Goal: Transaction & Acquisition: Purchase product/service

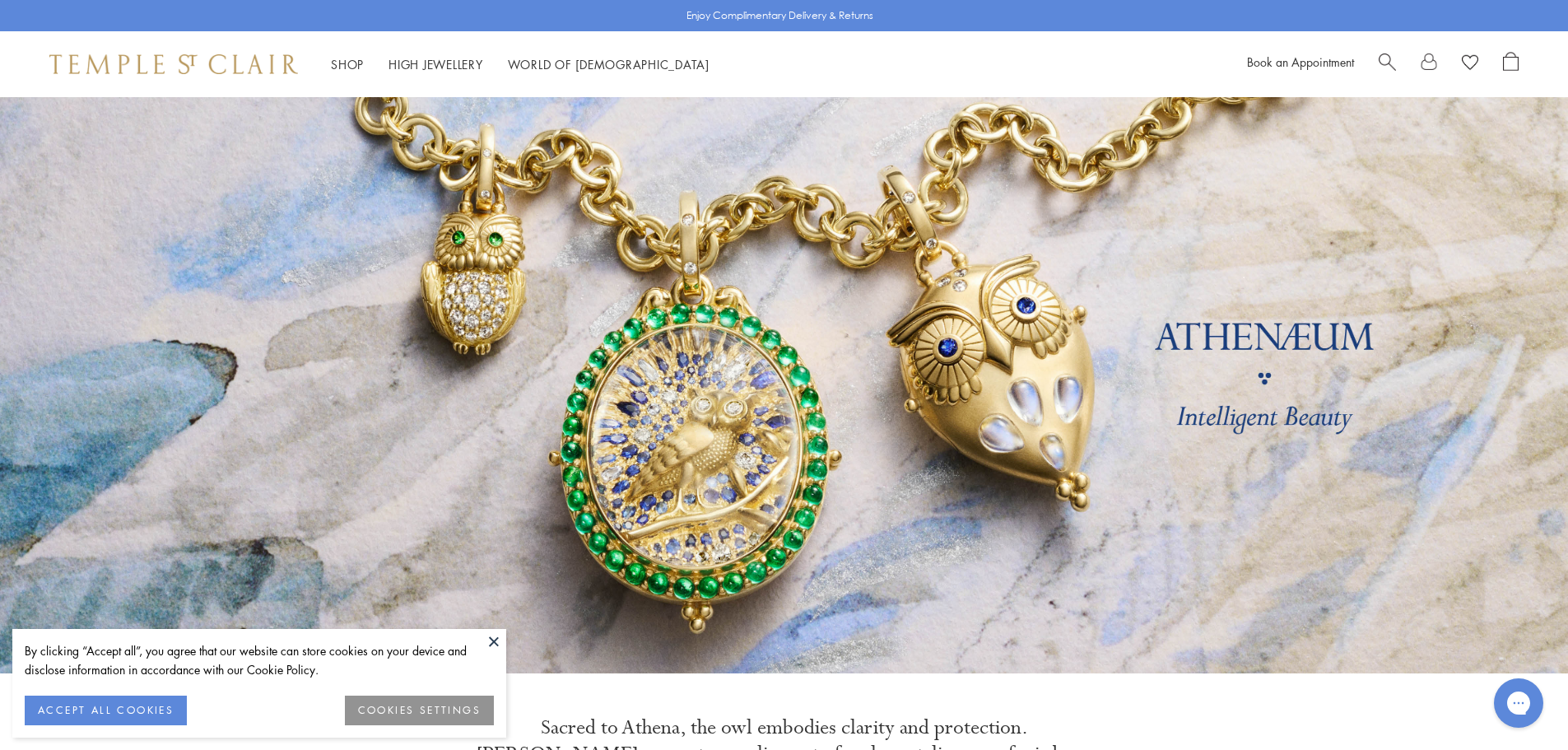
click at [1368, 56] on div "Book an Appointment" at bounding box center [1383, 64] width 272 height 25
click at [1385, 56] on span "Search" at bounding box center [1387, 60] width 18 height 18
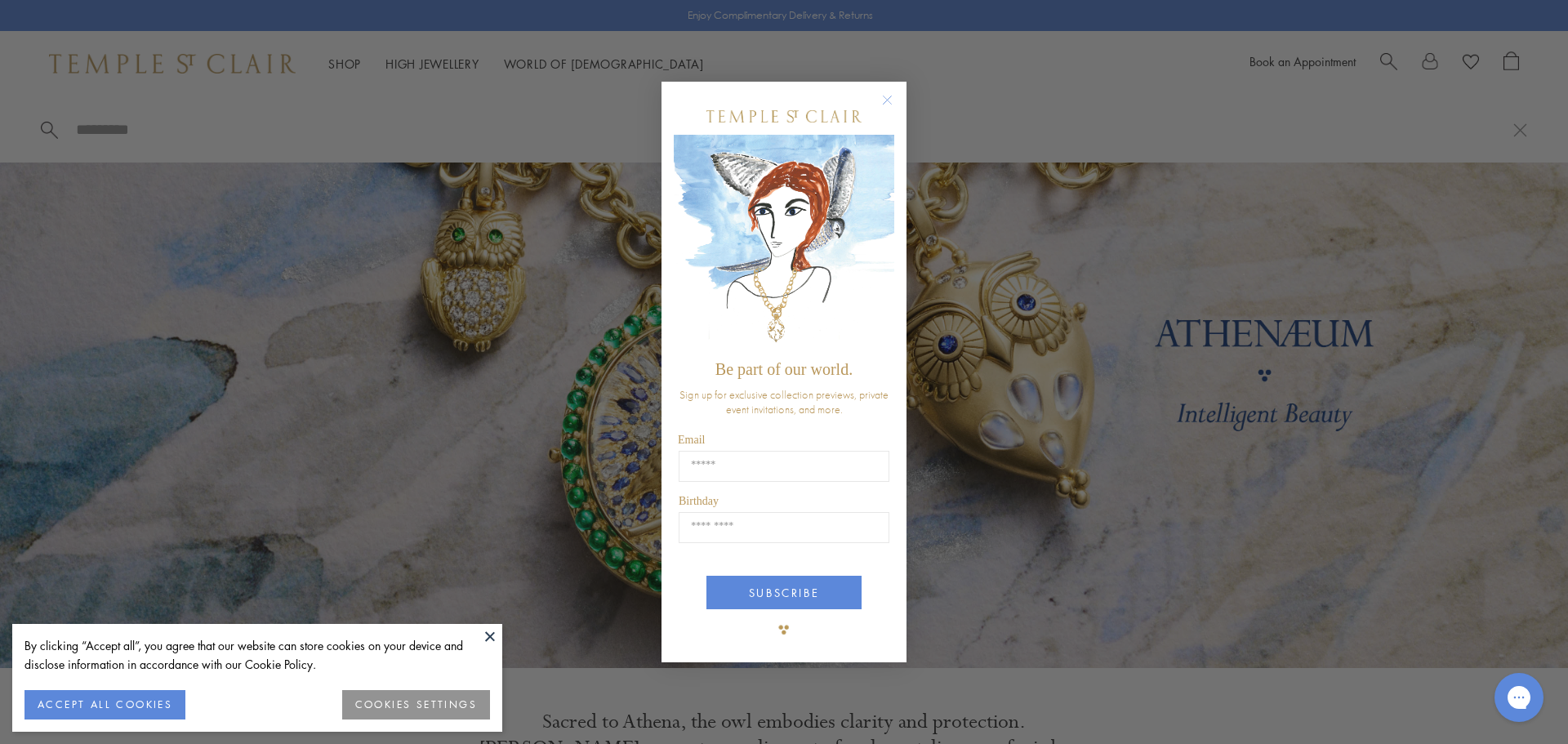
click at [1382, 56] on div "Close dialog Be part of our world. Sign up for exclusive collection previews, p…" at bounding box center [784, 372] width 1568 height 744
click at [889, 95] on circle "Close dialog" at bounding box center [887, 99] width 19 height 19
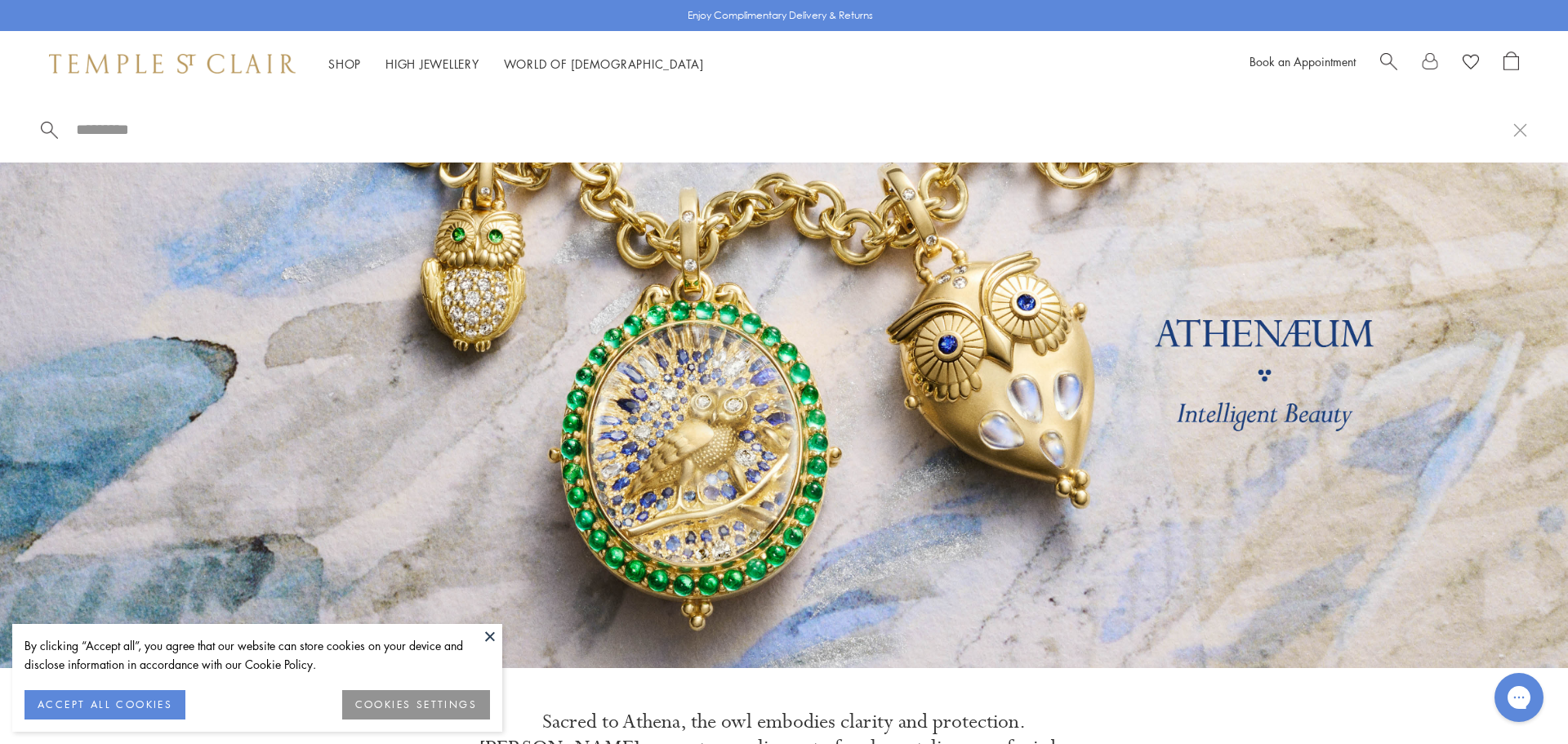
click at [1394, 56] on span "Search" at bounding box center [1389, 60] width 17 height 17
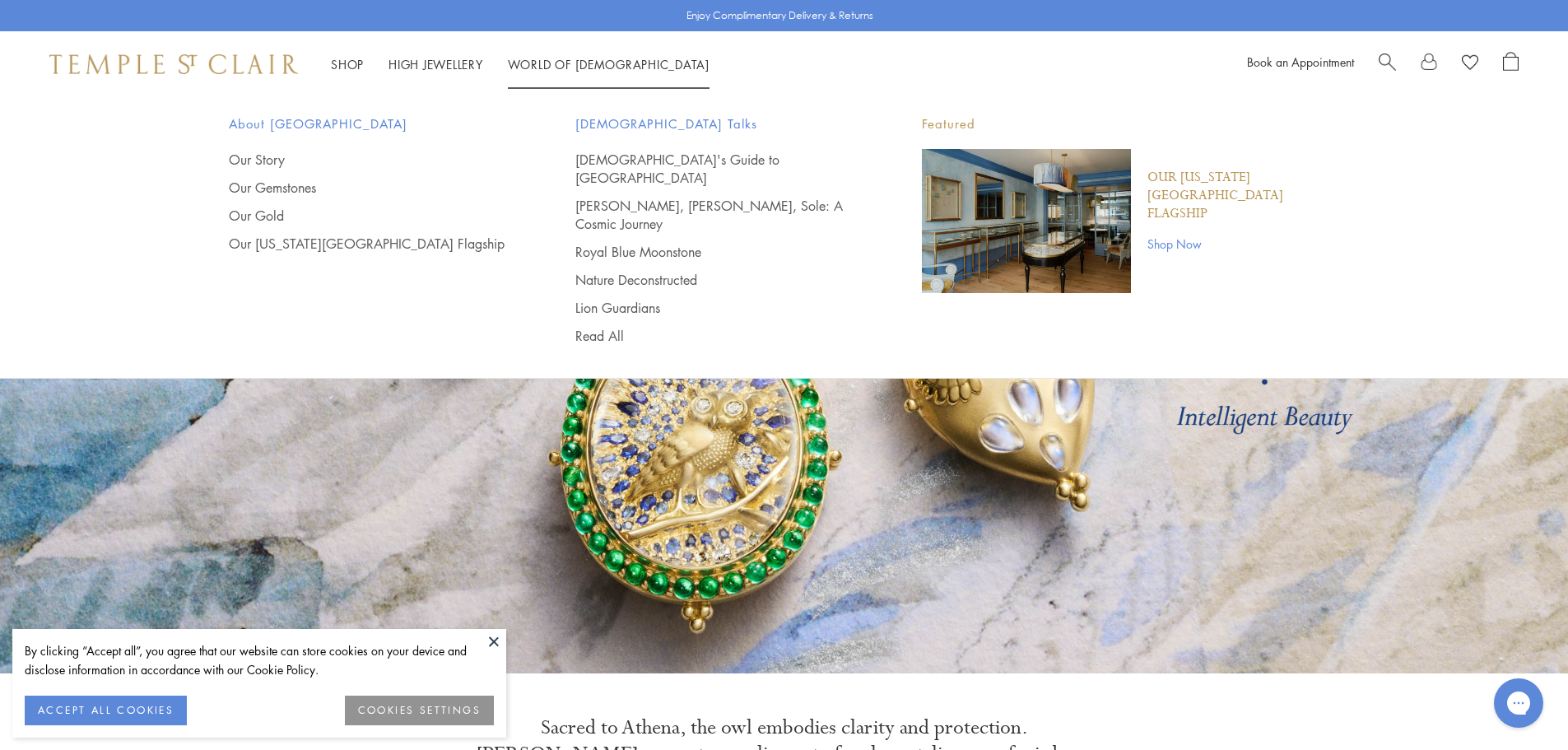
click at [1398, 58] on div at bounding box center [1448, 64] width 140 height 25
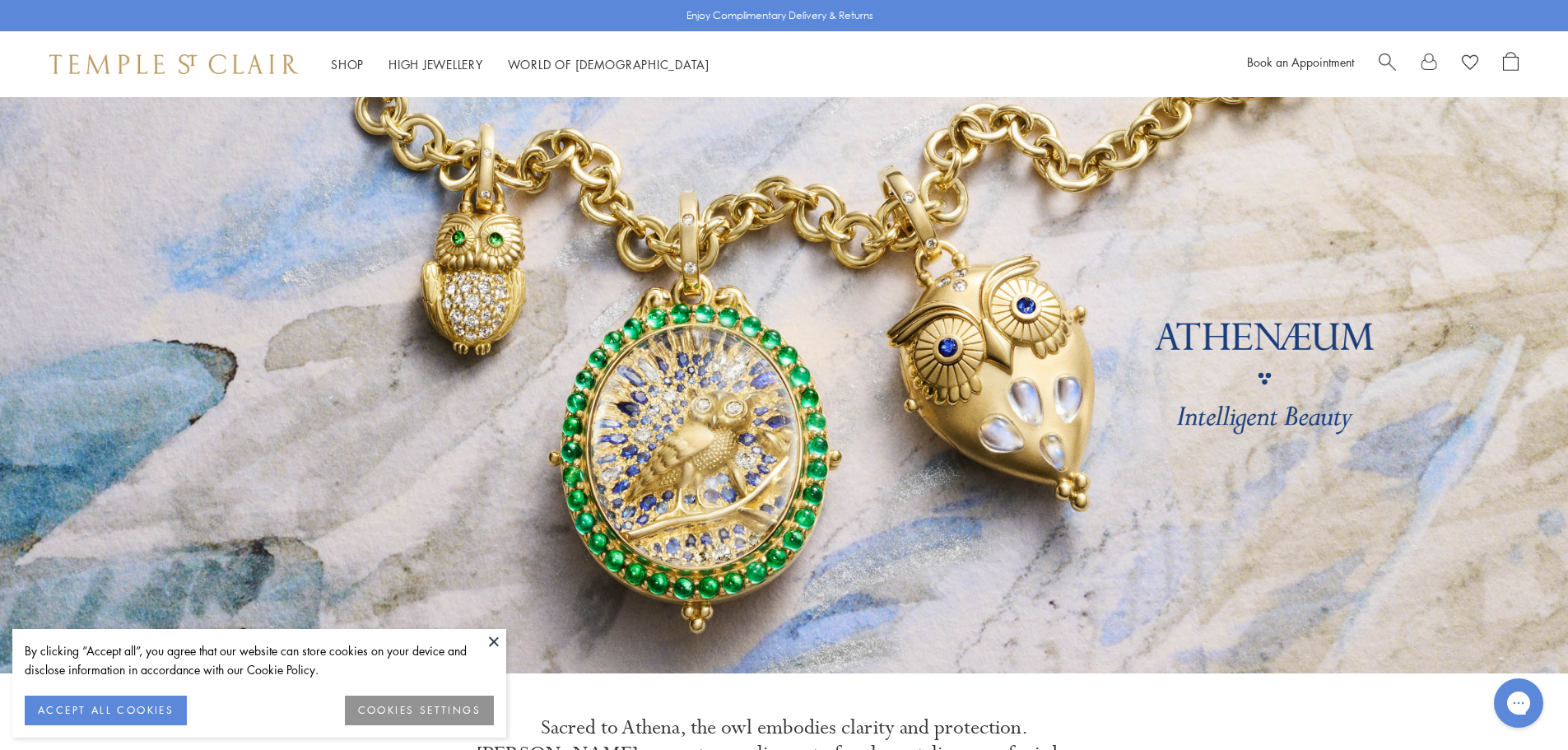
click at [1378, 49] on div "Shop Shop Categories Amulets Pendants & Charms Lockets Chains & Leather Cords E…" at bounding box center [784, 64] width 1568 height 66
click at [1383, 54] on span "Search" at bounding box center [1387, 60] width 18 height 18
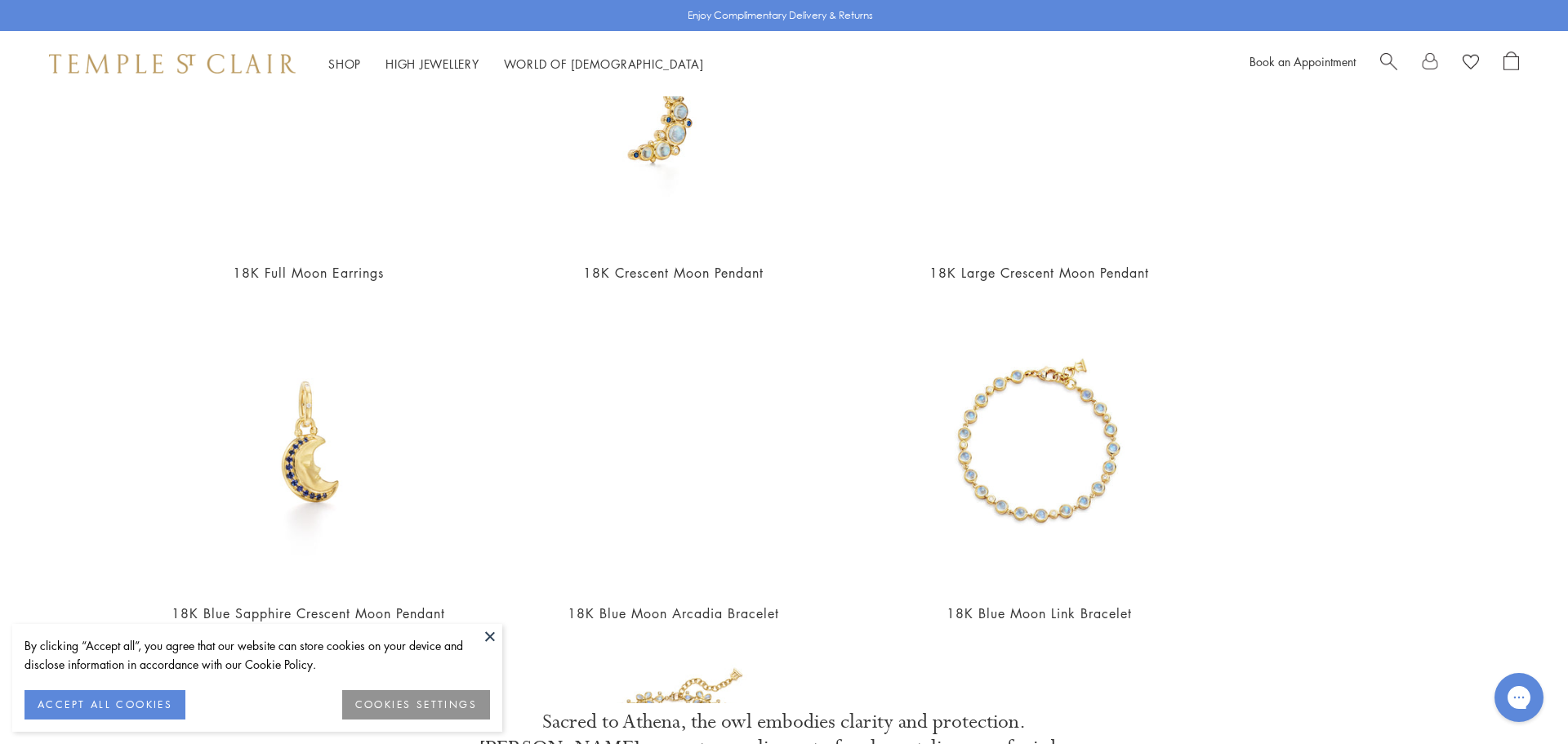
scroll to position [327, 0]
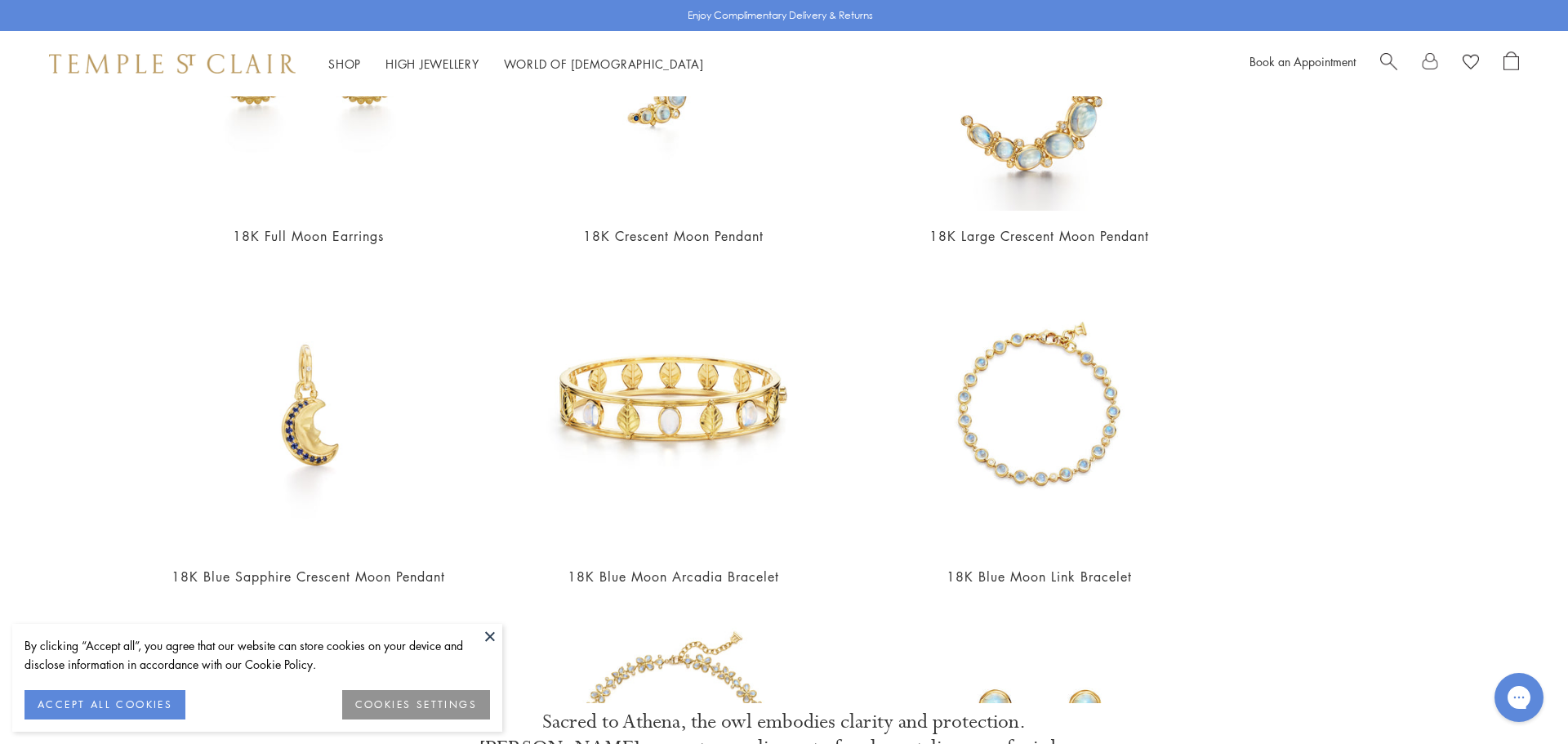
type input "****"
click at [496, 638] on button at bounding box center [490, 636] width 25 height 25
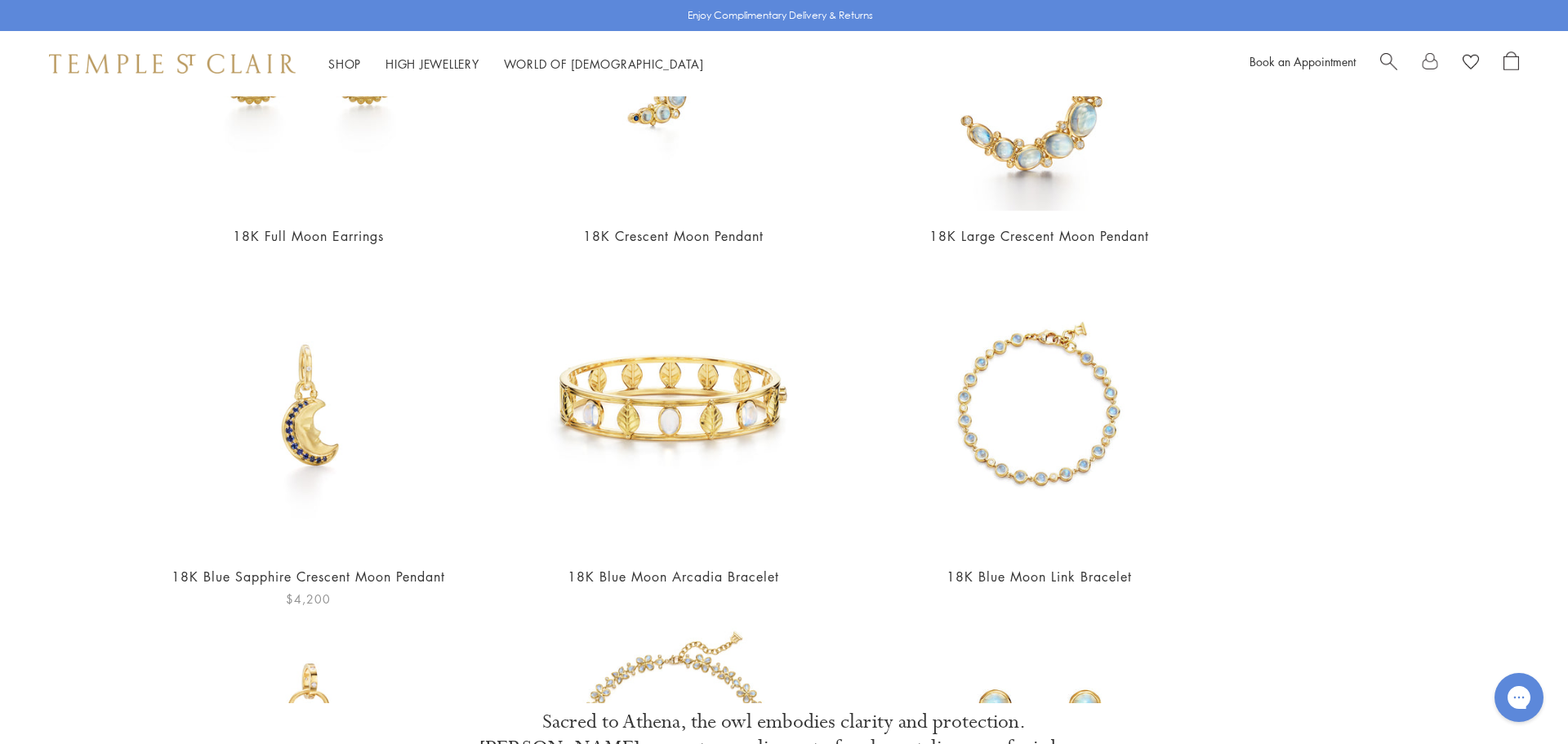
click at [303, 413] on img at bounding box center [308, 409] width 284 height 283
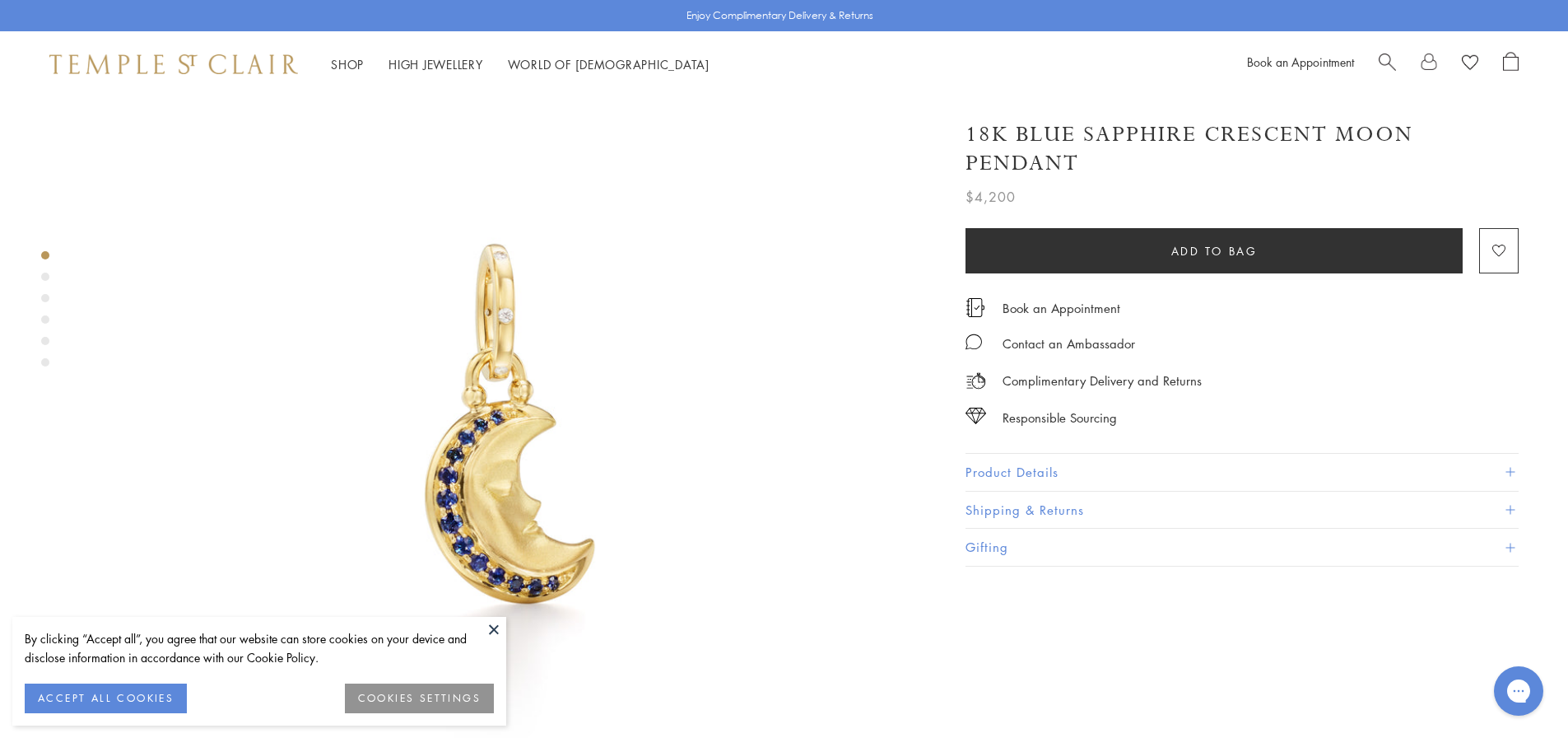
scroll to position [165, 0]
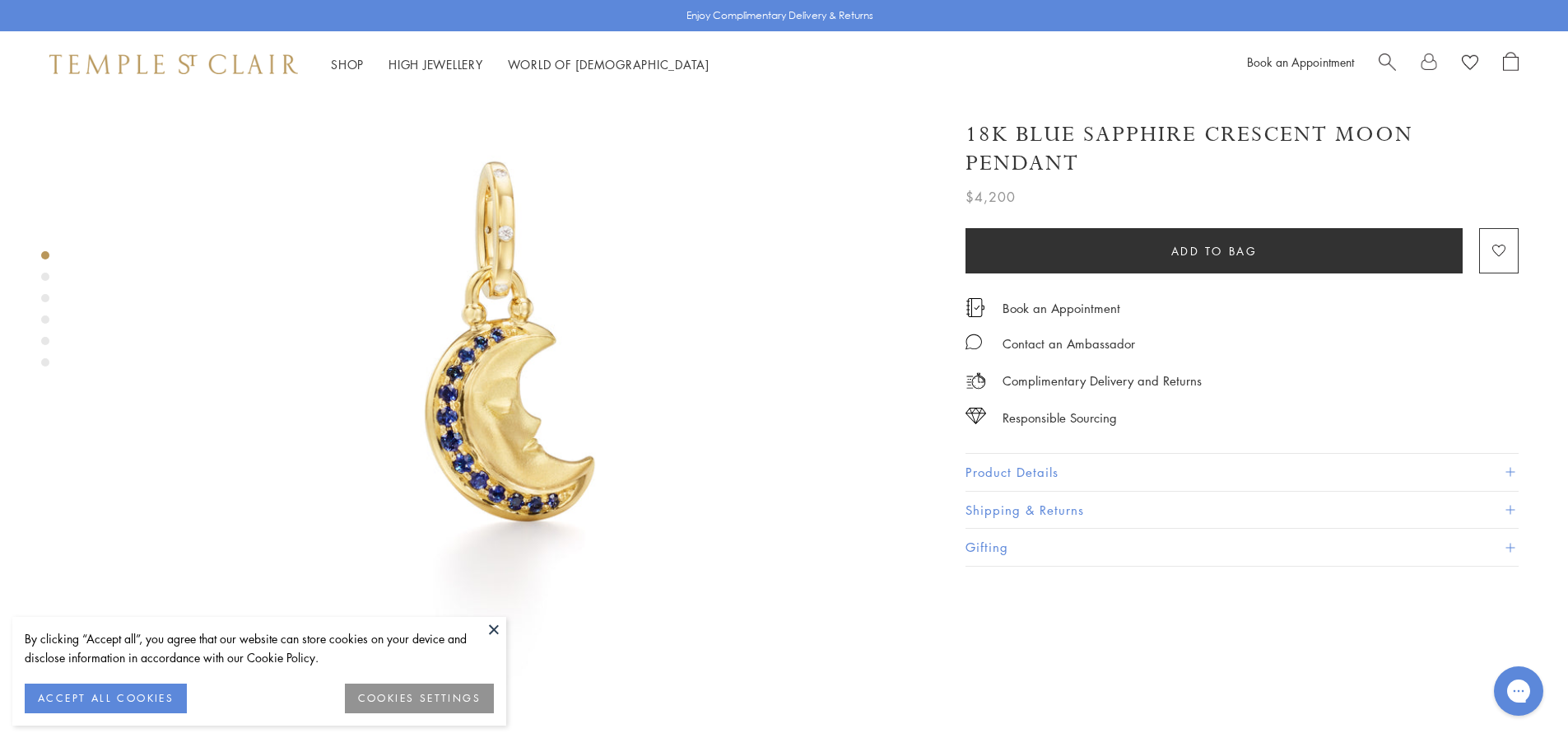
click at [488, 630] on button at bounding box center [494, 629] width 25 height 25
